Goal: Check status

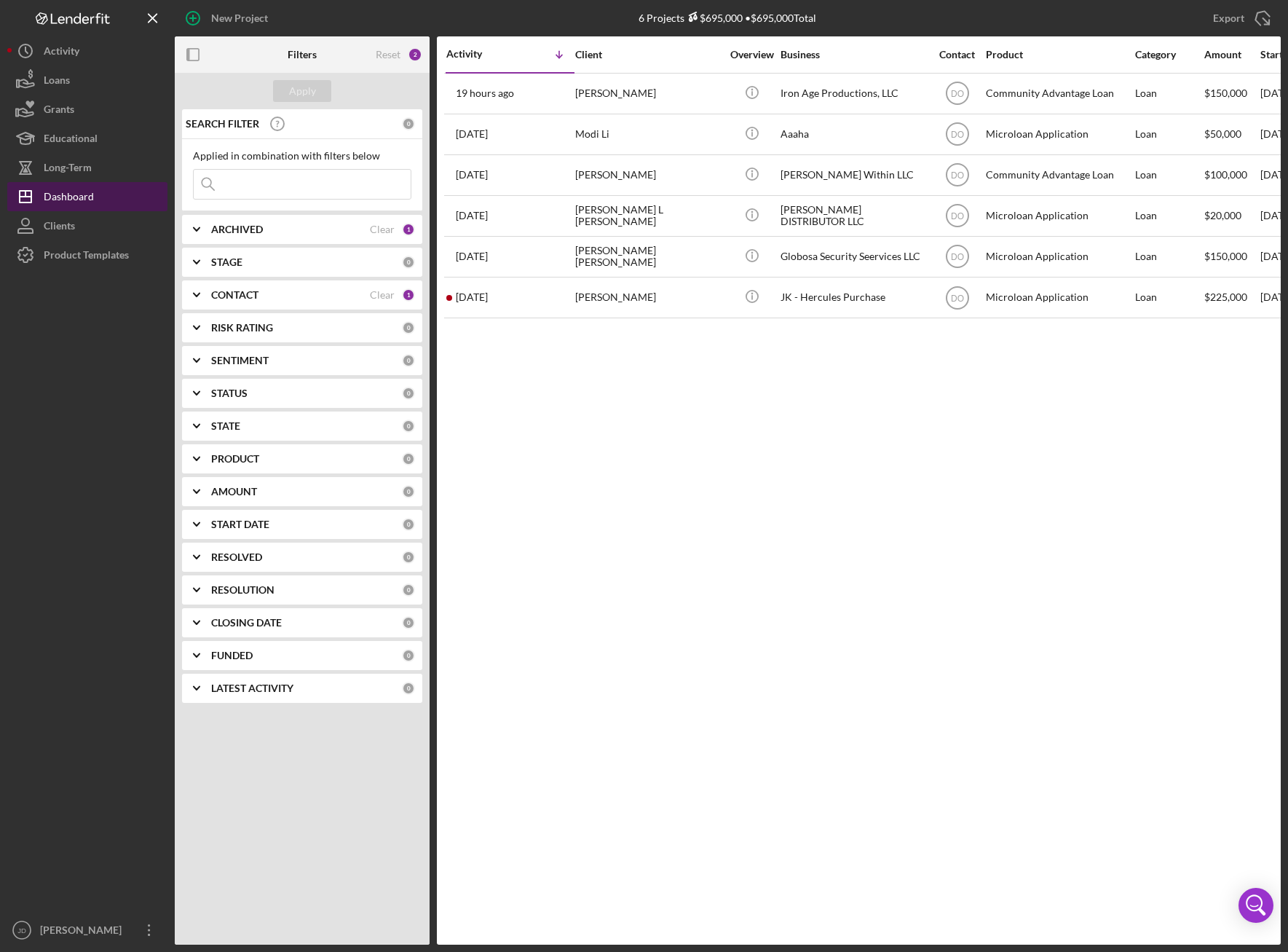
click at [77, 194] on div "Dashboard" at bounding box center [69, 199] width 50 height 33
click at [194, 292] on icon "Icon/Expander" at bounding box center [197, 295] width 36 height 36
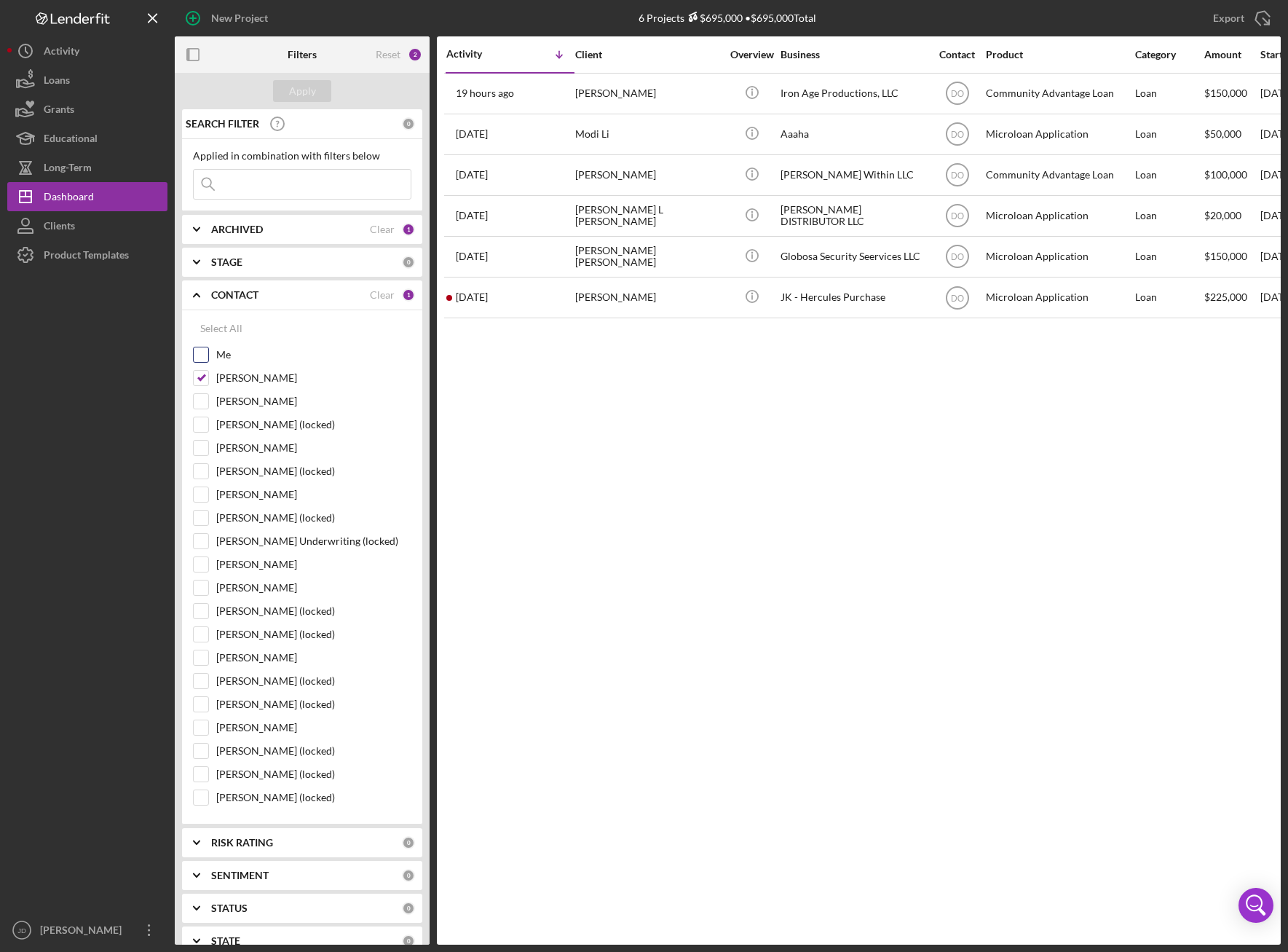
click at [202, 353] on input "Me" at bounding box center [201, 355] width 15 height 15
checkbox input "true"
click at [204, 378] on input "[PERSON_NAME]" at bounding box center [201, 378] width 15 height 15
checkbox input "false"
click at [303, 95] on div "Apply" at bounding box center [303, 91] width 27 height 22
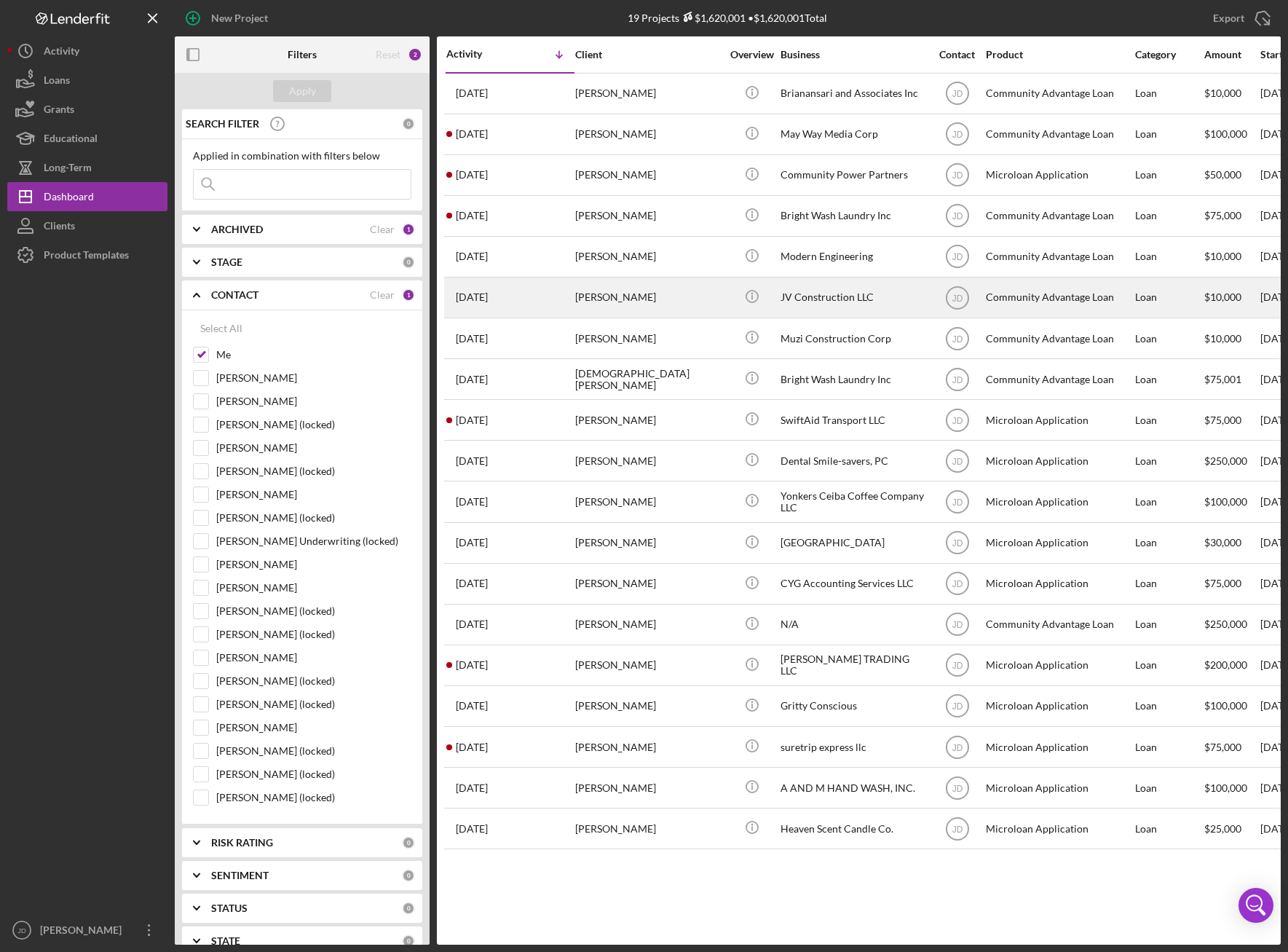
click at [848, 290] on div "JV Construction LLC" at bounding box center [853, 298] width 145 height 39
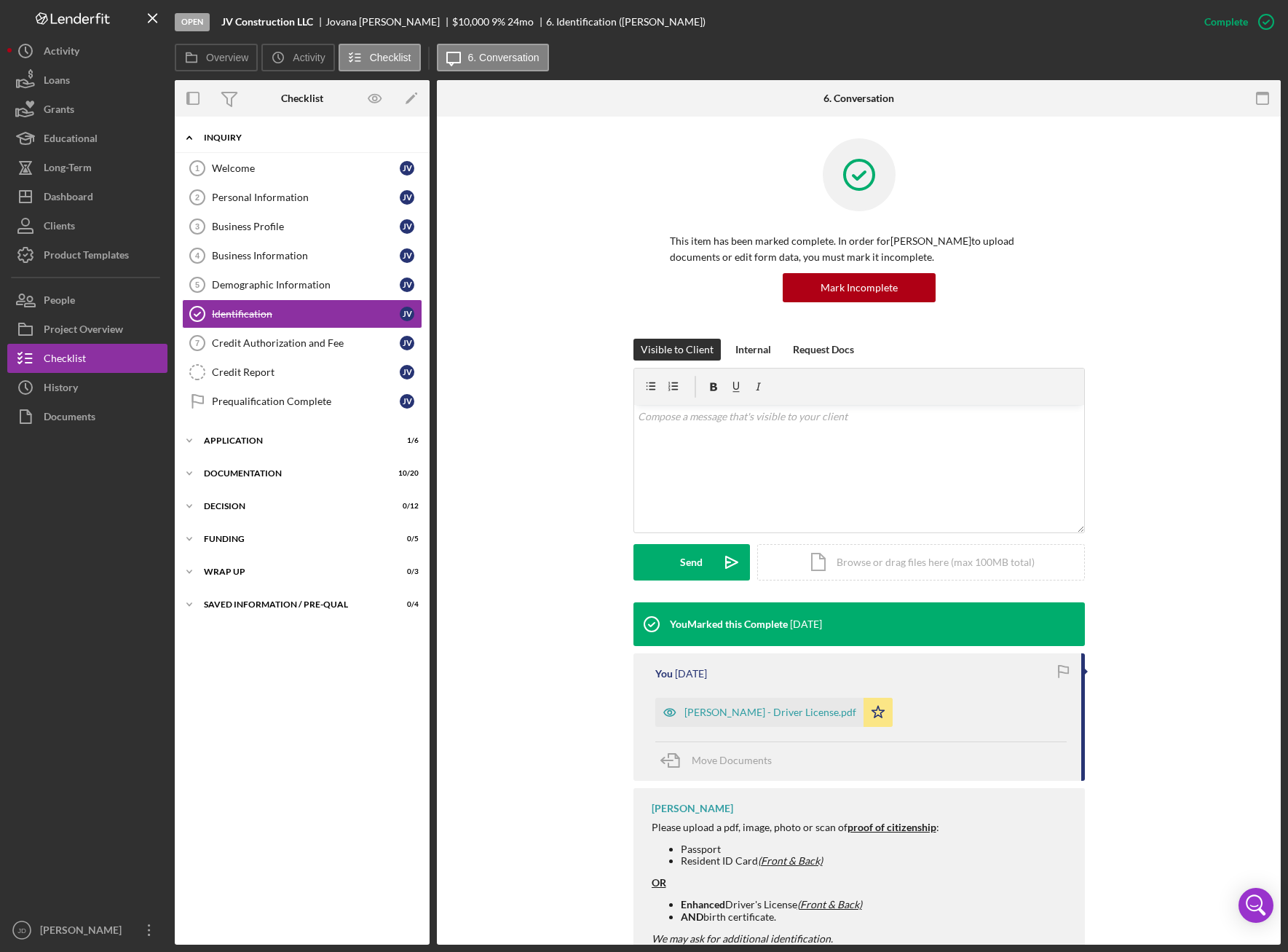
click at [192, 137] on icon "Icon/Expander" at bounding box center [188, 137] width 29 height 29
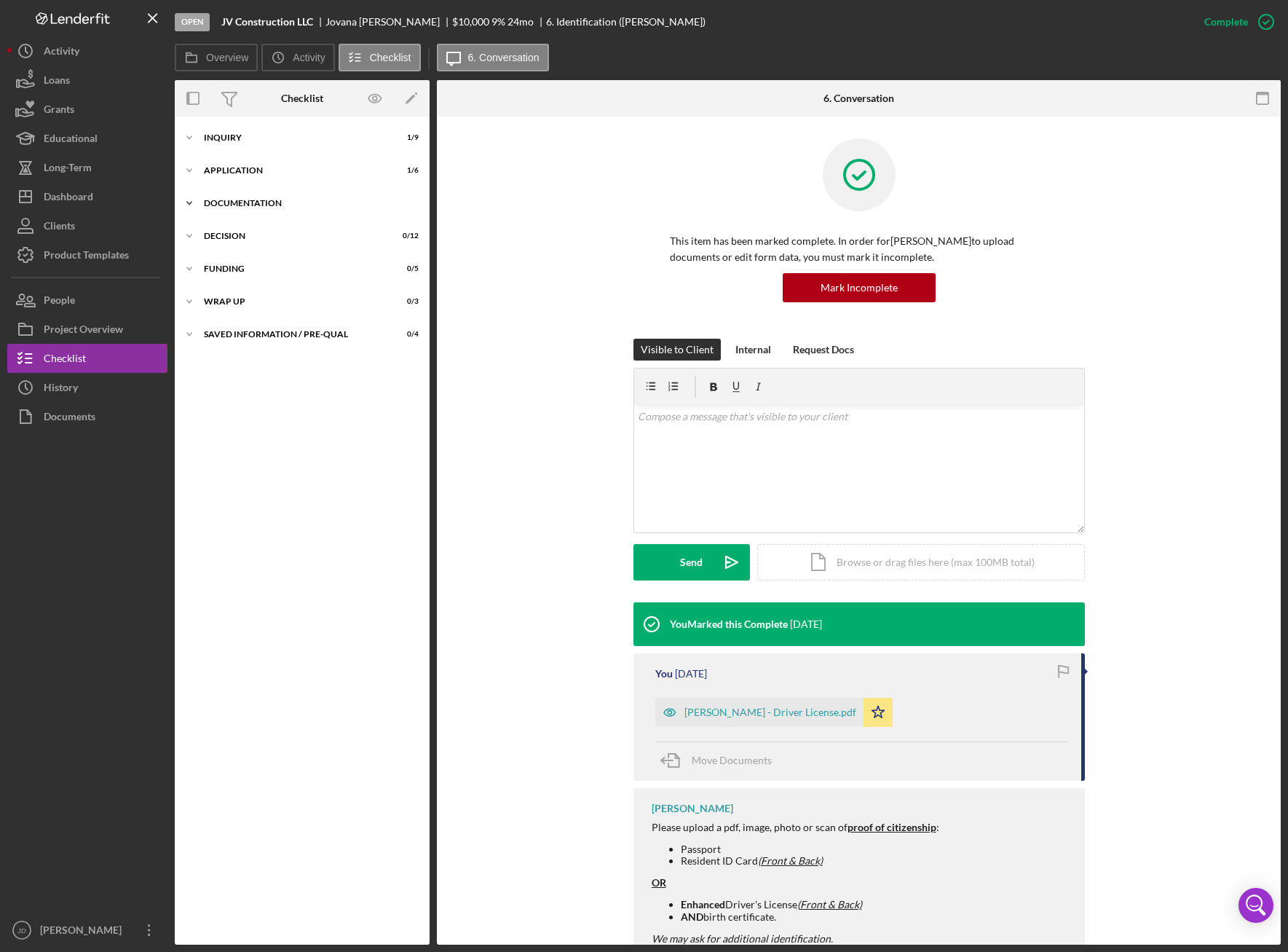
click at [194, 200] on icon "Icon/Expander" at bounding box center [188, 203] width 29 height 29
